Goal: Task Accomplishment & Management: Manage account settings

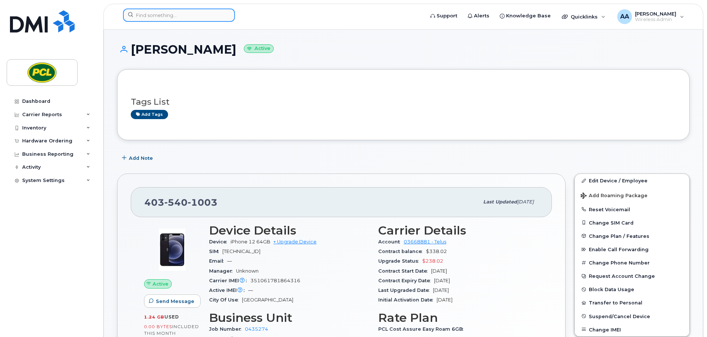
click at [154, 18] on input at bounding box center [179, 14] width 112 height 13
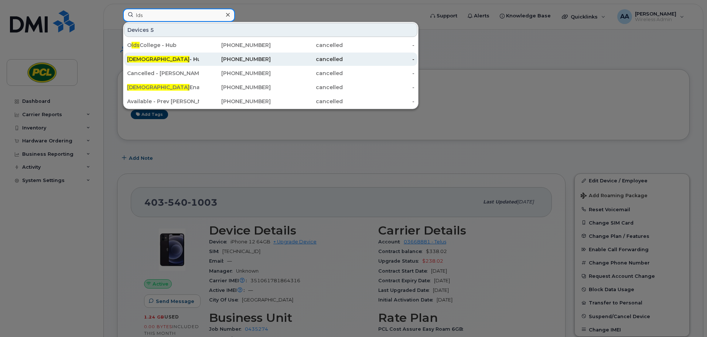
type input "lds"
click at [149, 63] on div "LDS - Hub" at bounding box center [163, 58] width 72 height 13
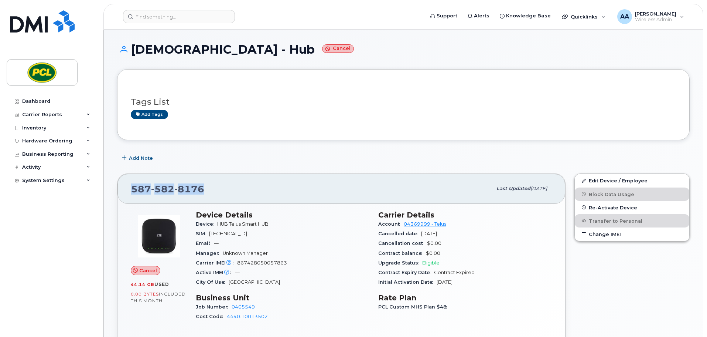
drag, startPoint x: 208, startPoint y: 187, endPoint x: 119, endPoint y: 187, distance: 89.1
click at [119, 187] on div "587 582 8176 Last updated Aug 19, 2025" at bounding box center [342, 189] width 448 height 30
copy span "587 582 8176"
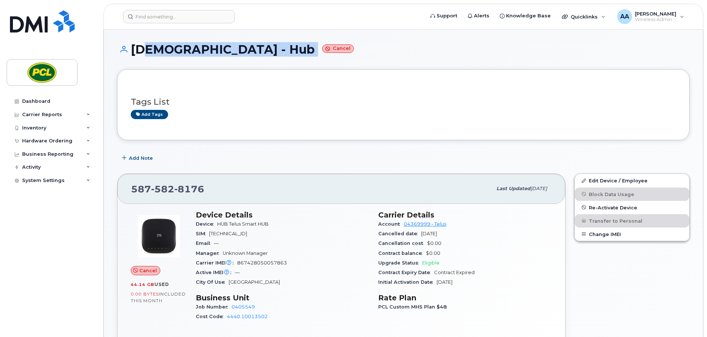
drag, startPoint x: 238, startPoint y: 50, endPoint x: 136, endPoint y: 47, distance: 102.4
click at [136, 47] on h1 "LDS - Hub Cancel" at bounding box center [403, 49] width 573 height 13
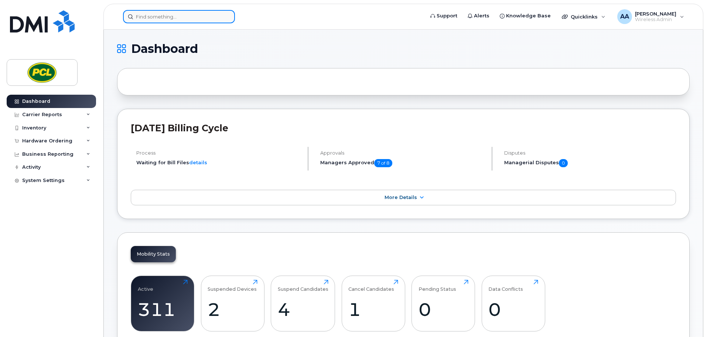
click at [141, 18] on input at bounding box center [179, 16] width 112 height 13
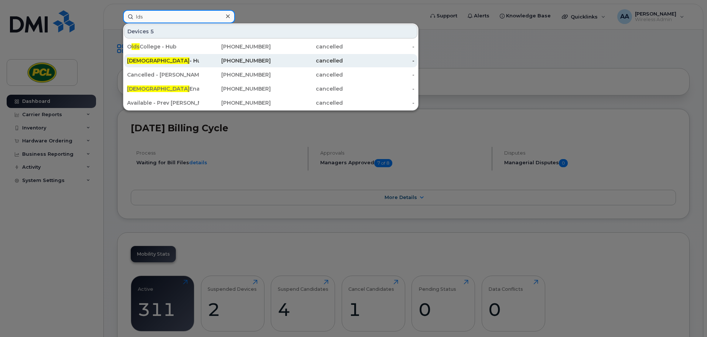
type input "lds"
click at [152, 59] on div "LDS - Hub" at bounding box center [163, 60] width 72 height 7
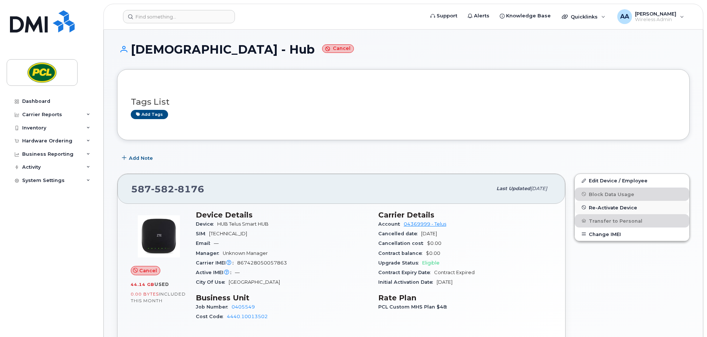
click at [604, 208] on span "Re-Activate Device" at bounding box center [613, 207] width 48 height 6
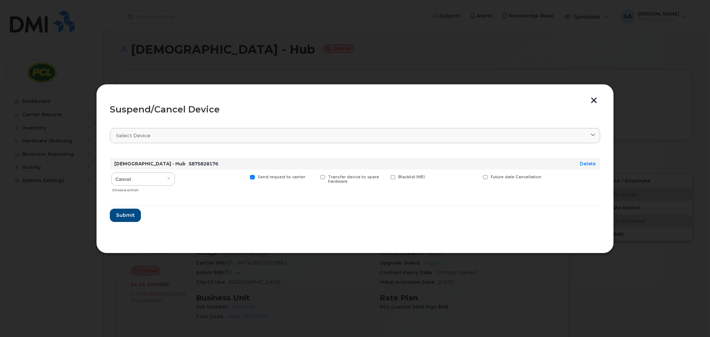
click at [252, 176] on span at bounding box center [252, 177] width 5 height 5
click at [245, 176] on input "Send request to carrier" at bounding box center [243, 177] width 4 height 4
checkbox input "false"
click at [171, 178] on select "Cancel Suspend - Reduced Rate Suspend - Full Rate Suspend - Lost Device/Stolen …" at bounding box center [143, 178] width 64 height 13
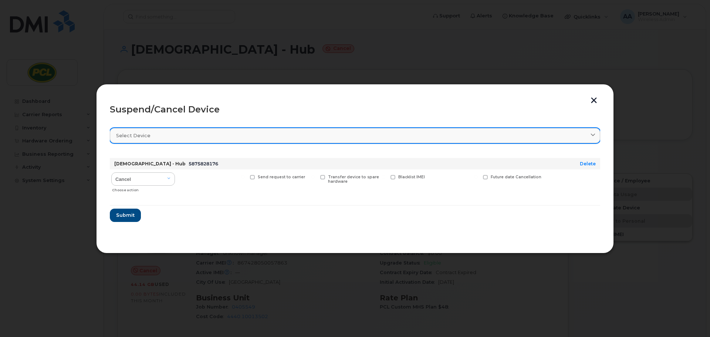
click at [324, 133] on div "Select device" at bounding box center [354, 135] width 477 height 7
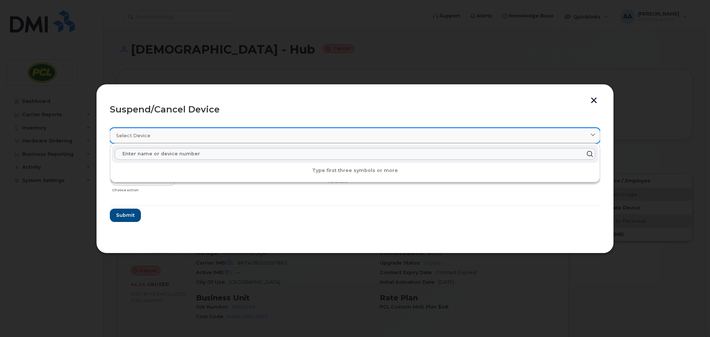
click at [324, 133] on div "Select device" at bounding box center [354, 135] width 477 height 7
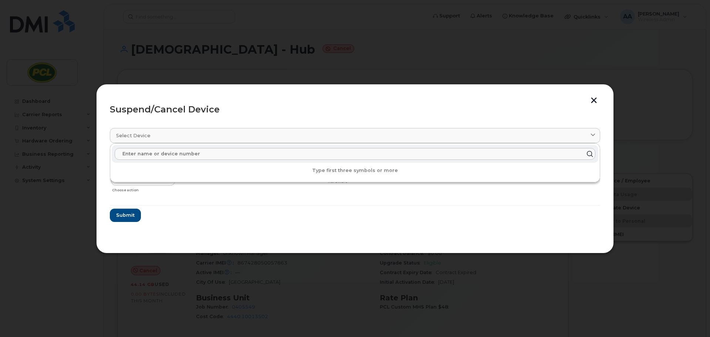
click at [595, 101] on button "button" at bounding box center [593, 101] width 11 height 8
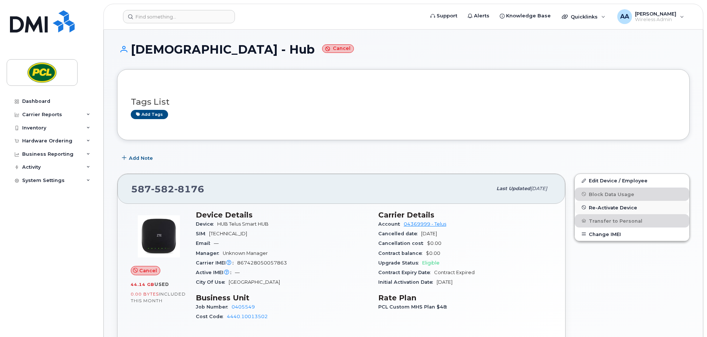
click at [602, 205] on span "Re-Activate Device" at bounding box center [613, 207] width 48 height 6
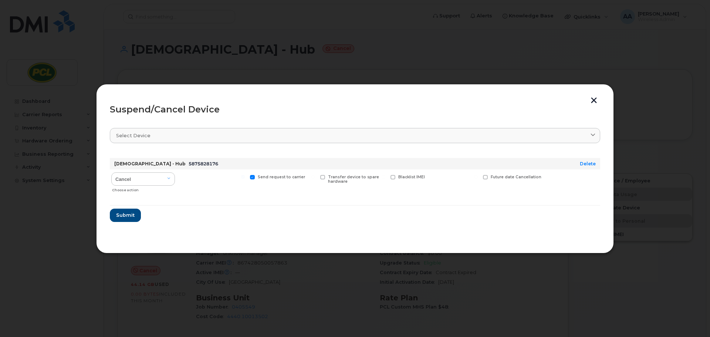
click at [599, 101] on button "button" at bounding box center [593, 101] width 11 height 8
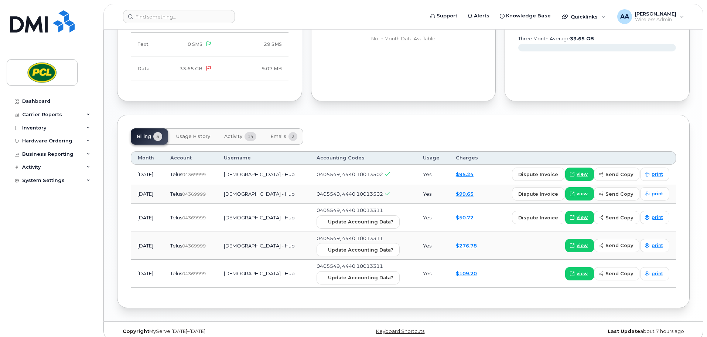
scroll to position [415, 0]
